Goal: Task Accomplishment & Management: Use online tool/utility

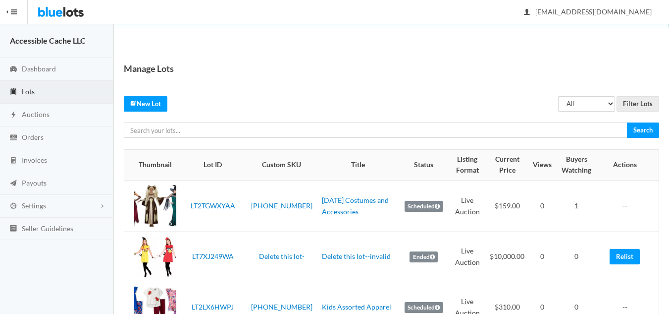
click at [40, 68] on span "Dashboard" at bounding box center [39, 68] width 34 height 8
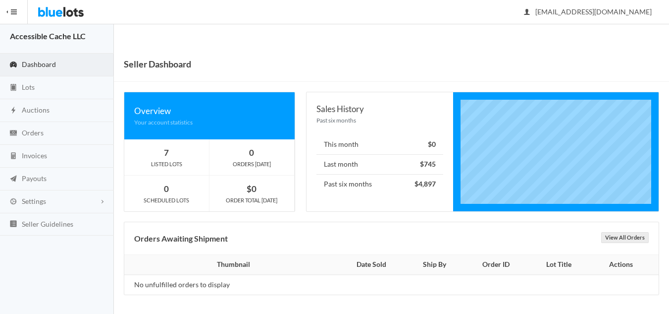
scroll to position [5, 0]
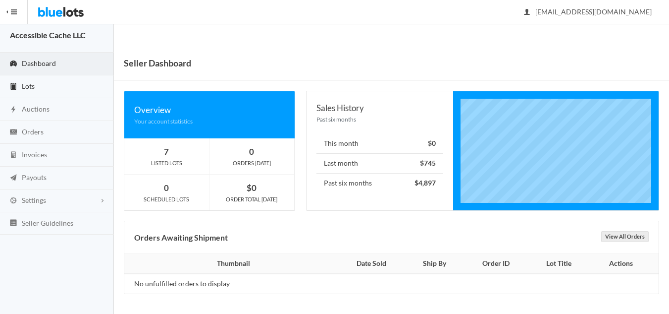
click at [25, 85] on span "Lots" at bounding box center [28, 86] width 13 height 8
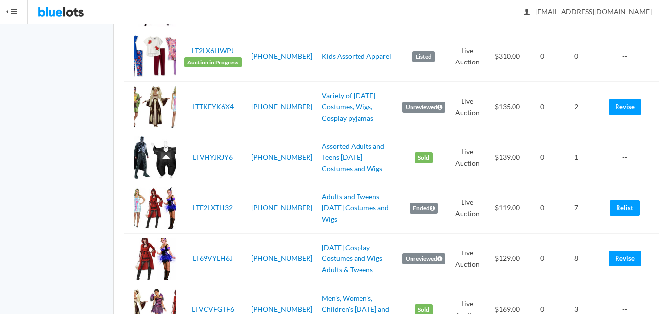
scroll to position [311, 0]
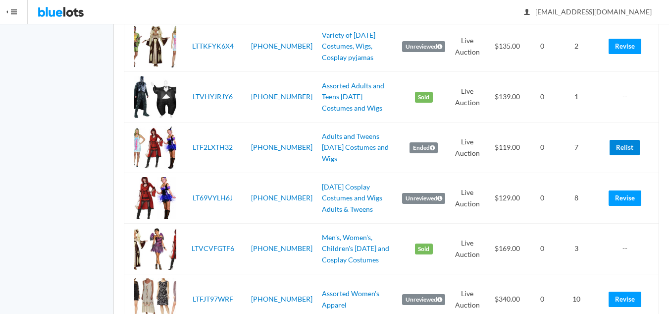
drag, startPoint x: 628, startPoint y: 145, endPoint x: 373, endPoint y: 53, distance: 270.8
click at [628, 145] on link "Relist" at bounding box center [625, 147] width 30 height 15
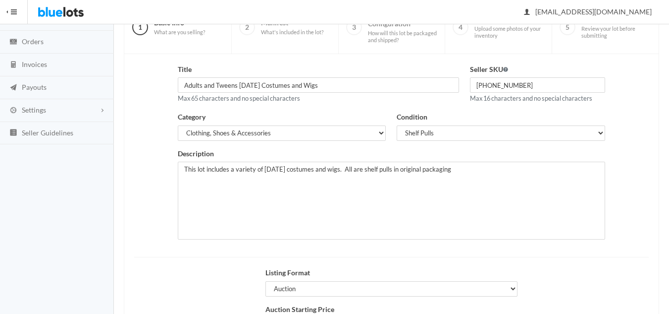
scroll to position [191, 0]
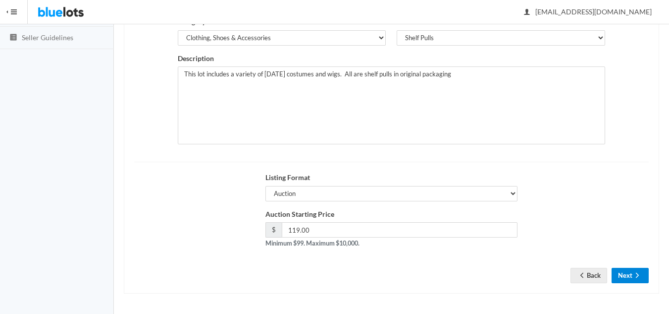
click at [631, 268] on button "Next" at bounding box center [630, 275] width 37 height 15
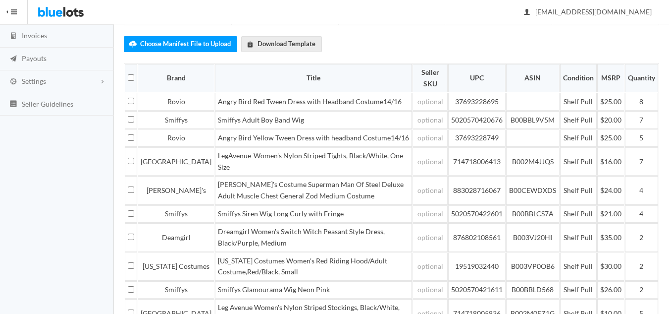
scroll to position [248, 0]
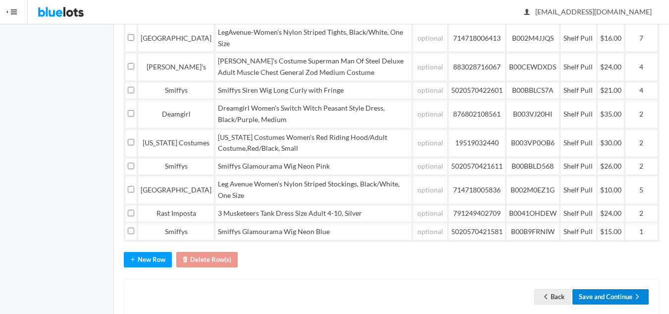
click at [627, 289] on button "Save and Continue" at bounding box center [611, 296] width 76 height 15
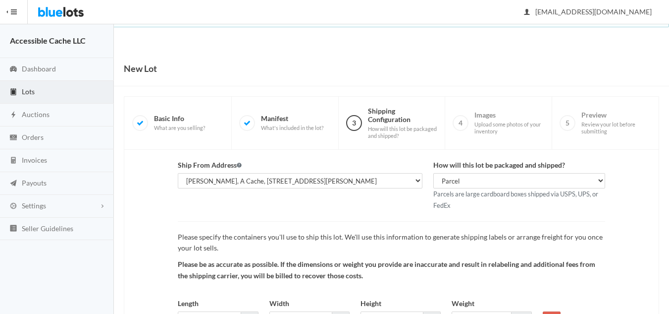
scroll to position [93, 0]
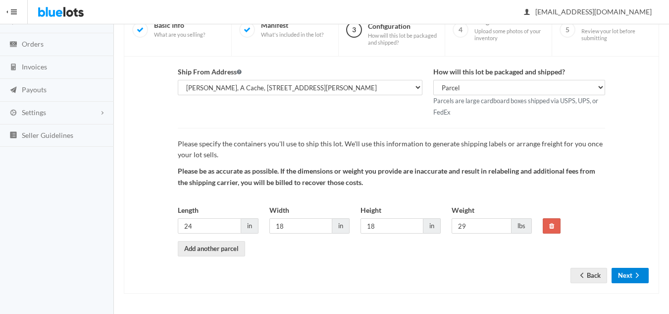
click at [630, 272] on button "Next" at bounding box center [630, 275] width 37 height 15
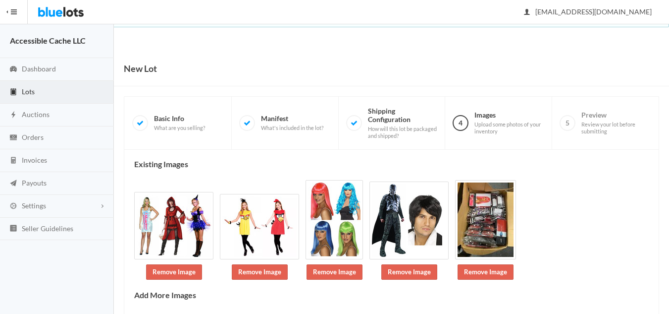
drag, startPoint x: 668, startPoint y: 176, endPoint x: 667, endPoint y: 268, distance: 91.7
click at [669, 267] on html "Bluelots is for sale. If you are interested in purchasing the business, please …" at bounding box center [334, 157] width 669 height 314
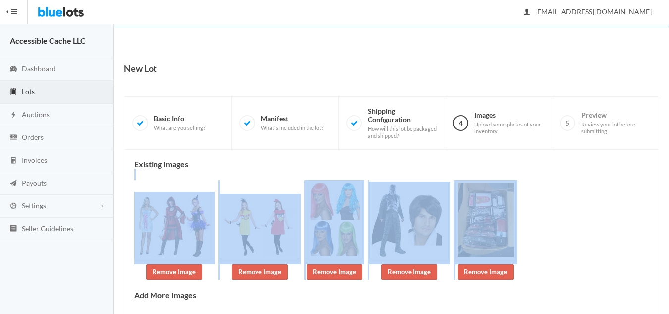
click at [632, 202] on div "Existing Images Remove Image Remove Image Remove Image Remove Image Remove Imag…" at bounding box center [391, 268] width 515 height 217
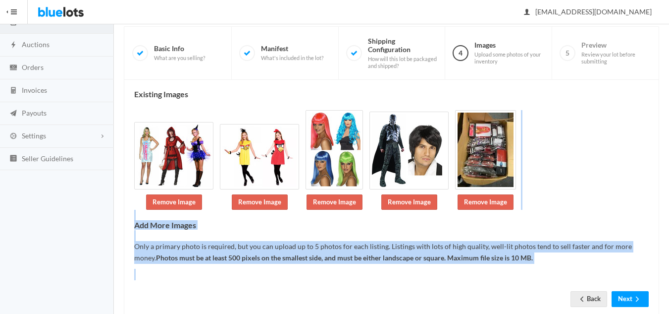
drag, startPoint x: 669, startPoint y: 207, endPoint x: 669, endPoint y: 295, distance: 87.7
click at [669, 302] on div "New Lot 1 Basic Info What are you selling? 2 Manifest What's included in the lo…" at bounding box center [391, 159] width 555 height 356
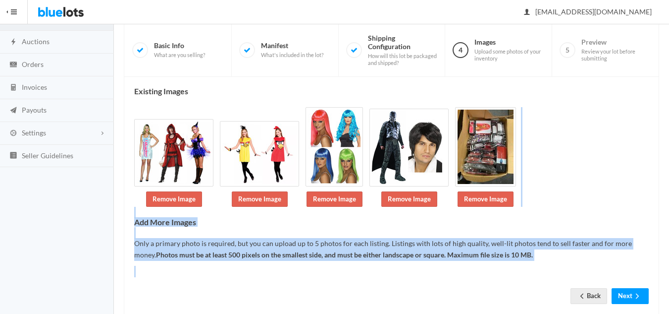
click at [593, 257] on p "Only a primary photo is required, but you can upload up to 5 photos for each li…" at bounding box center [391, 249] width 515 height 22
click at [601, 181] on div "Existing Images Remove Image Remove Image Remove Image Remove Image Remove Imag…" at bounding box center [391, 195] width 515 height 217
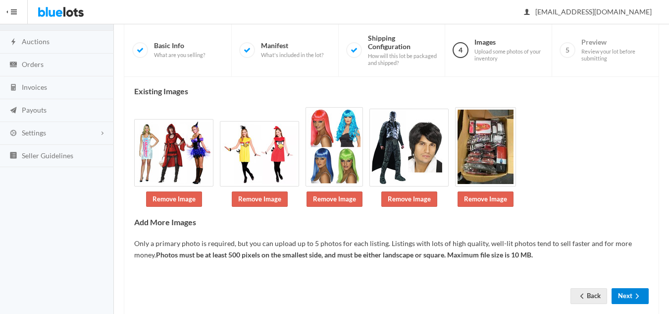
click at [625, 297] on button "Next" at bounding box center [630, 295] width 37 height 15
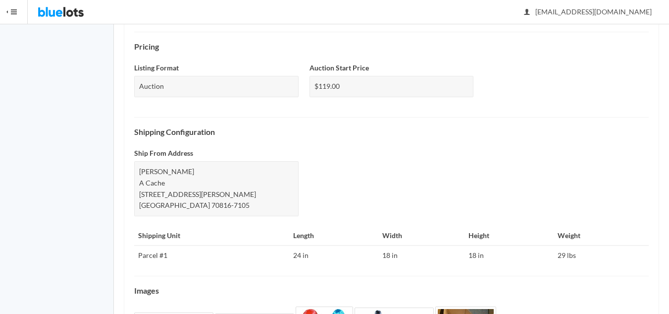
scroll to position [427, 0]
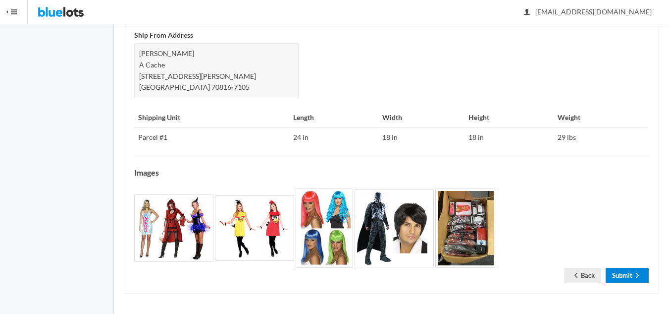
drag, startPoint x: 613, startPoint y: 273, endPoint x: 611, endPoint y: 268, distance: 5.5
click at [613, 273] on link "Submit" at bounding box center [627, 275] width 43 height 15
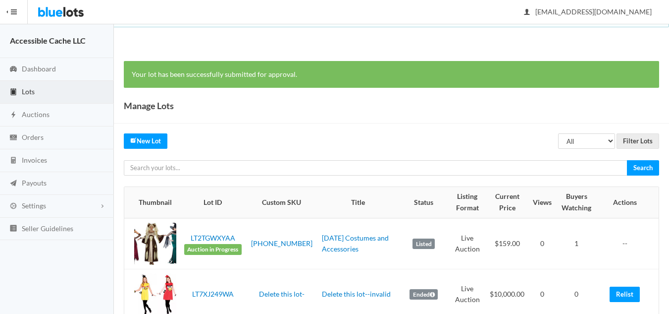
drag, startPoint x: 672, startPoint y: 34, endPoint x: 608, endPoint y: 217, distance: 194.3
click at [608, 217] on html "Bluelots is for sale. If you are interested in purchasing the business, please …" at bounding box center [334, 157] width 669 height 314
click at [36, 66] on span "Dashboard" at bounding box center [39, 68] width 34 height 8
